Goal: Transaction & Acquisition: Purchase product/service

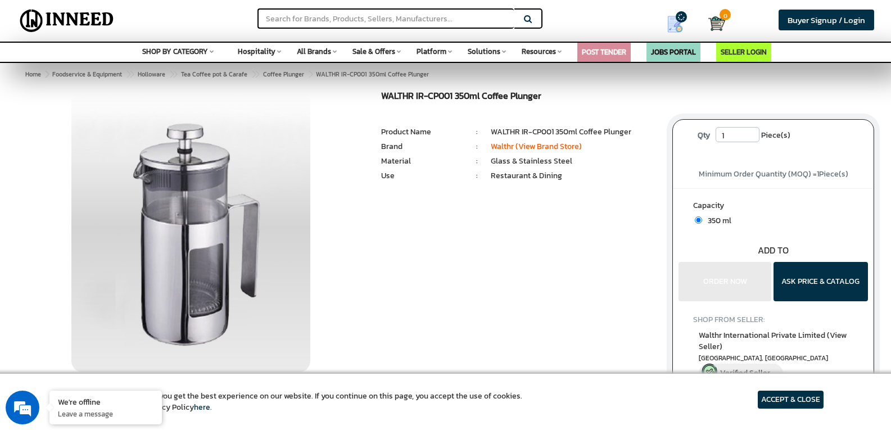
scroll to position [56, 0]
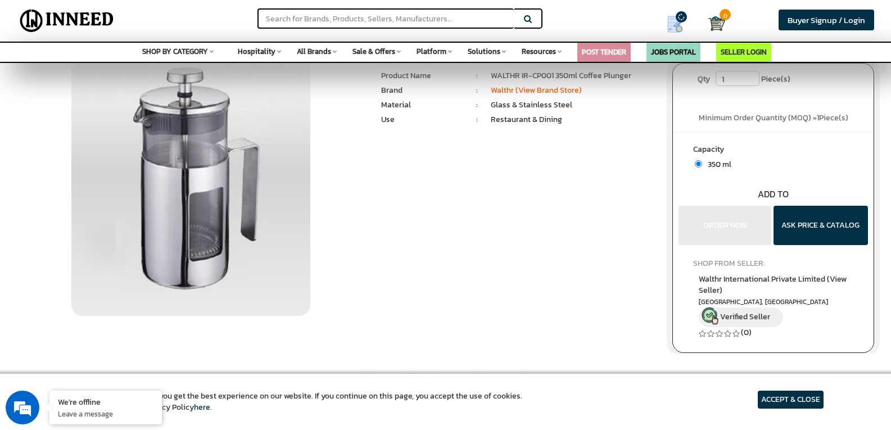
click at [751, 83] on input "1" at bounding box center [738, 78] width 44 height 15
type input "100"
click at [679, 206] on button "ORDER NOW" at bounding box center [725, 225] width 93 height 39
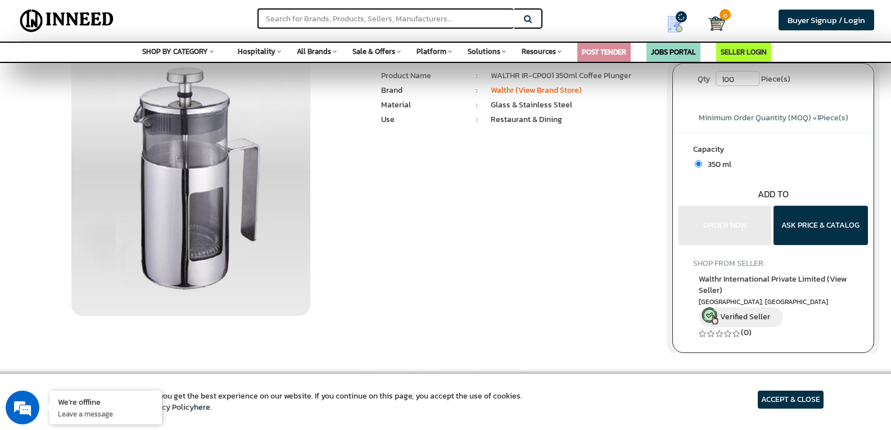
click at [679, 206] on button "ORDER NOW" at bounding box center [725, 225] width 93 height 39
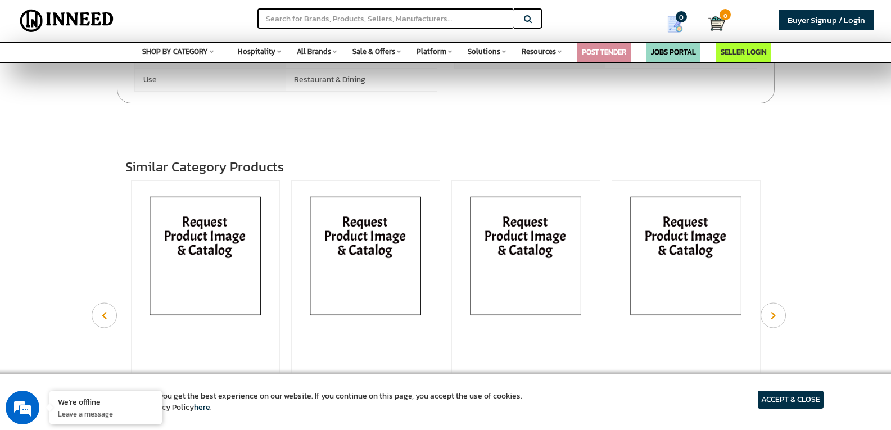
scroll to position [506, 0]
